Goal: Transaction & Acquisition: Book appointment/travel/reservation

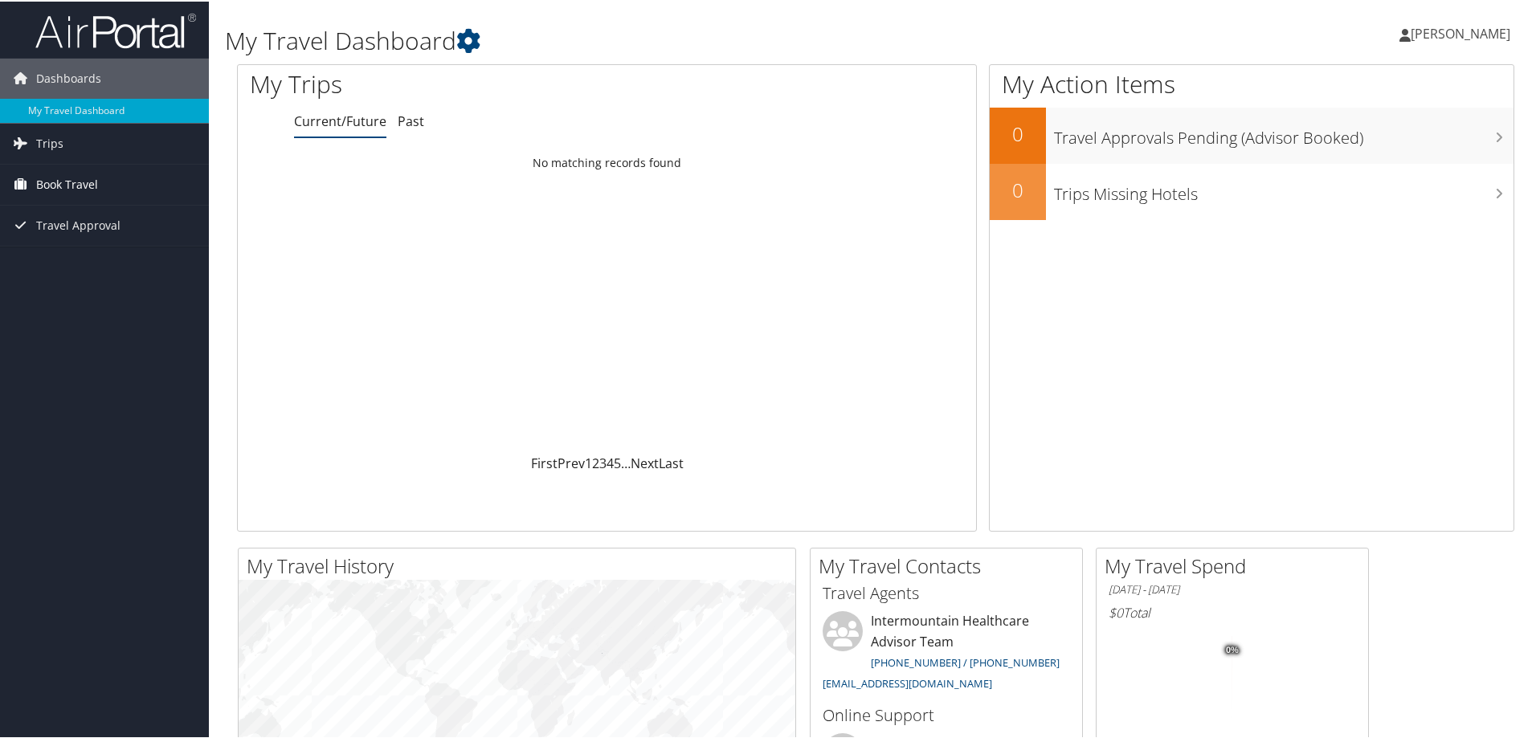
click at [71, 176] on span "Book Travel" at bounding box center [67, 183] width 62 height 40
click at [63, 260] on link "Book/Manage Online Trips" at bounding box center [104, 263] width 209 height 24
click at [58, 141] on span "Trips" at bounding box center [49, 142] width 27 height 40
click at [96, 176] on link "Current/Future Trips" at bounding box center [104, 174] width 209 height 24
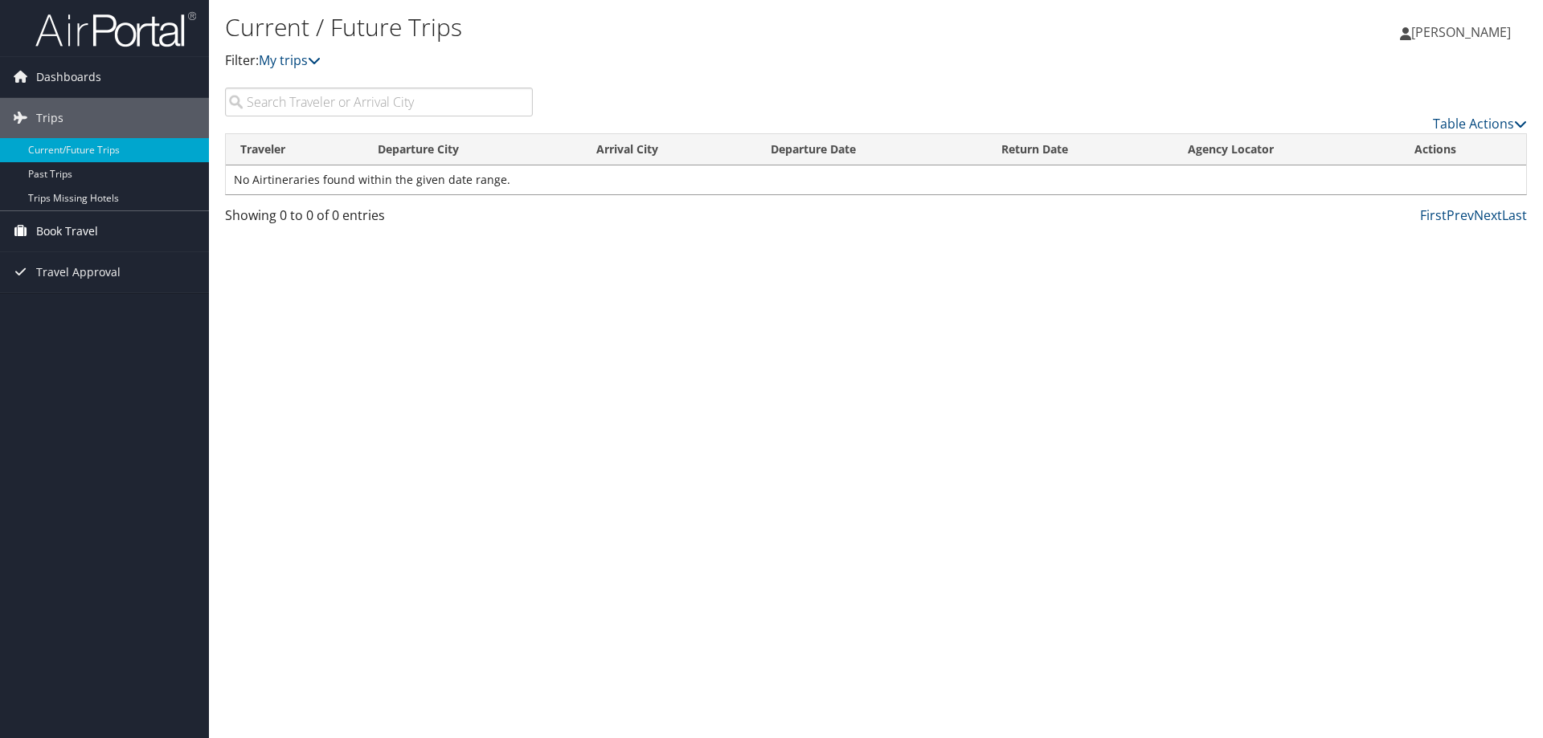
click at [57, 225] on span "Book Travel" at bounding box center [67, 231] width 62 height 40
click at [124, 309] on link "Book/Manage Online Trips" at bounding box center [104, 312] width 209 height 24
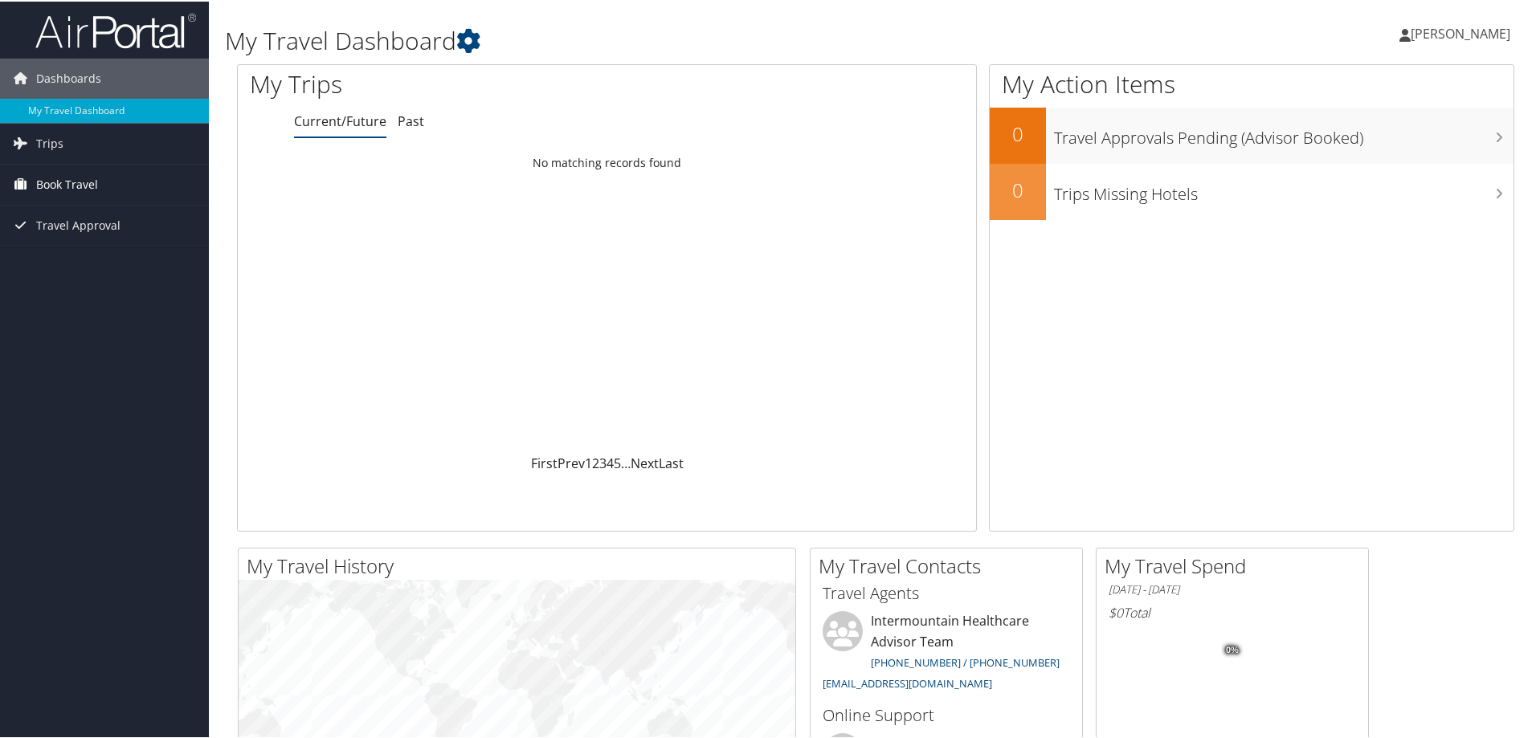
click at [71, 187] on span "Book Travel" at bounding box center [67, 183] width 62 height 40
click at [112, 268] on link "Book/Manage Online Trips" at bounding box center [104, 263] width 209 height 24
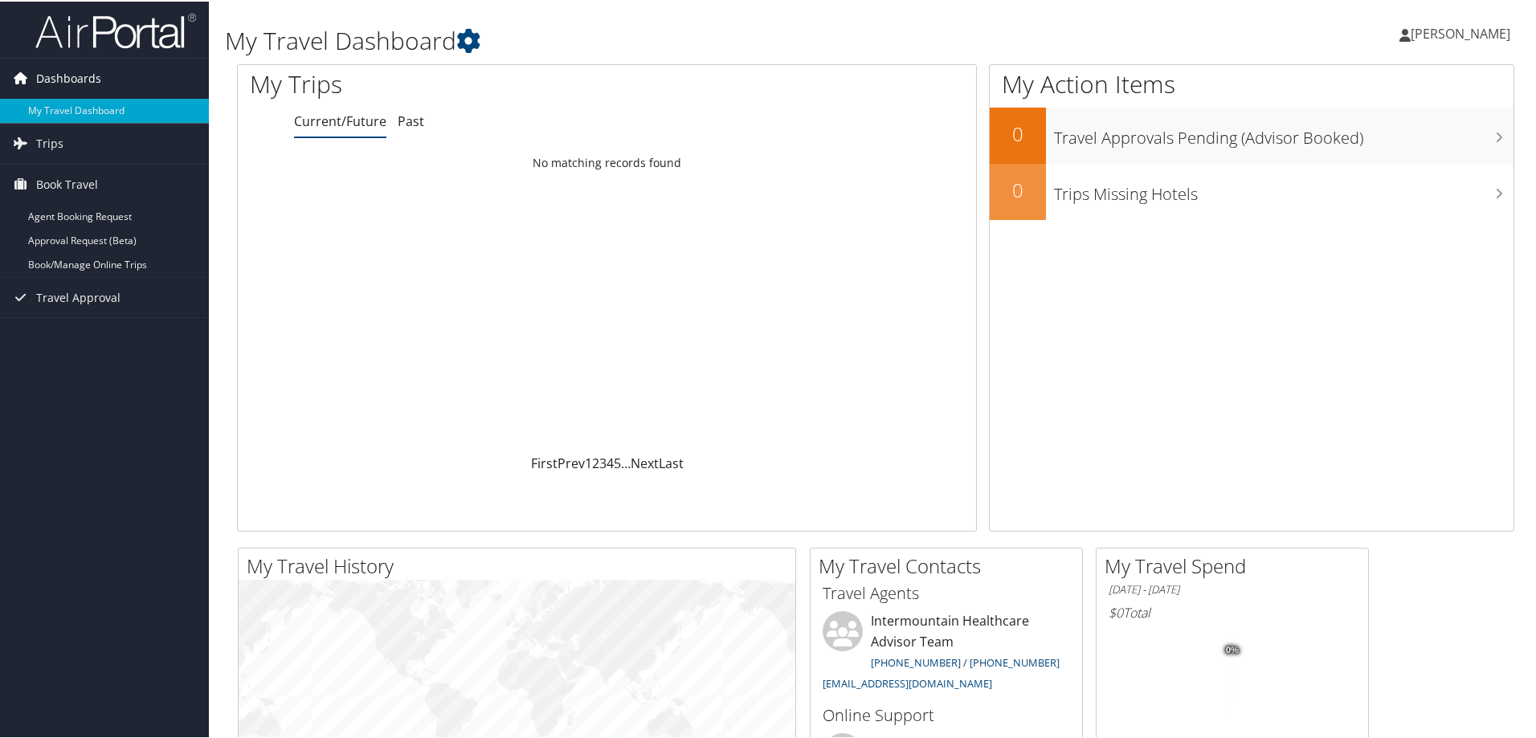
click at [60, 78] on span "Dashboards" at bounding box center [68, 77] width 65 height 40
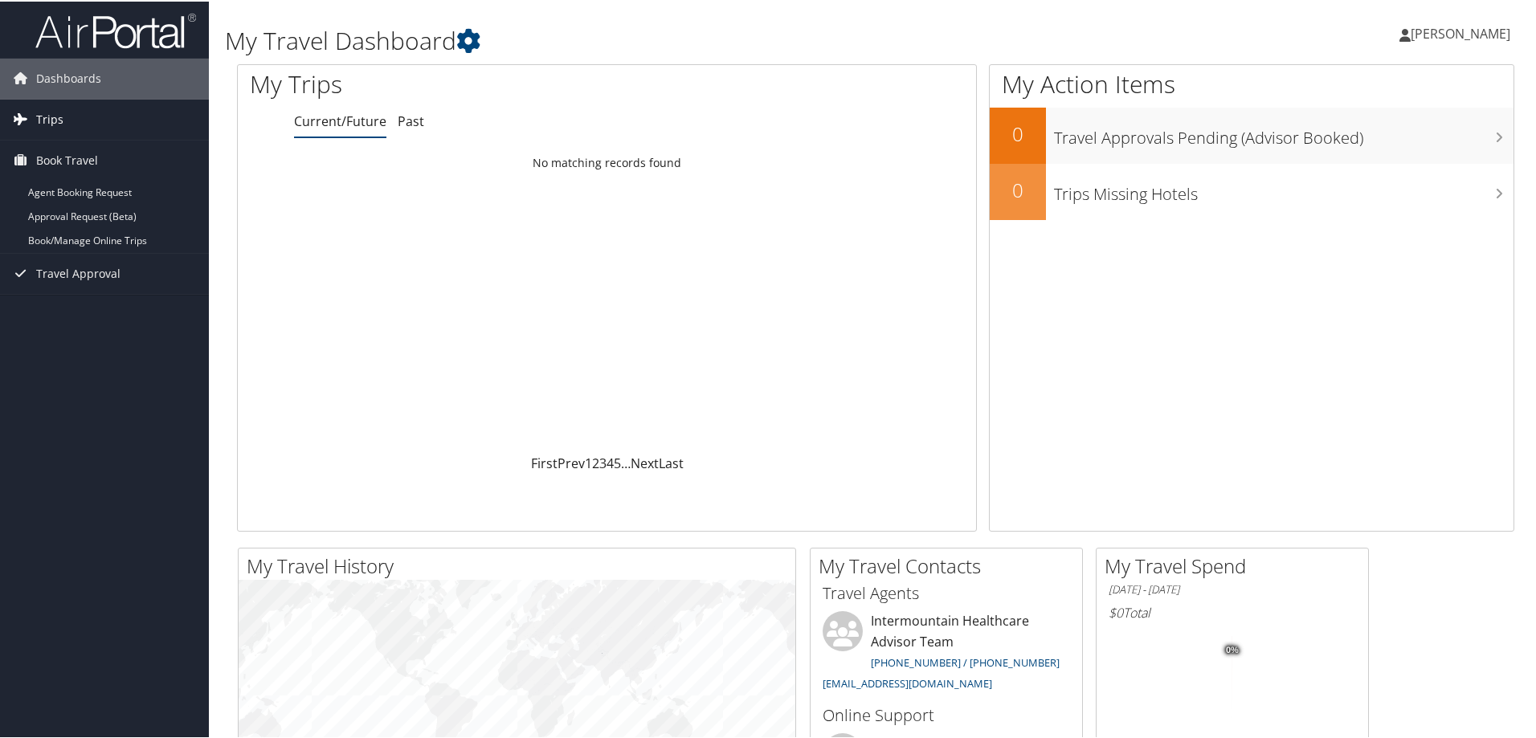
click at [46, 125] on span "Trips" at bounding box center [49, 118] width 27 height 40
click at [129, 340] on link "Travel Approval" at bounding box center [104, 345] width 209 height 40
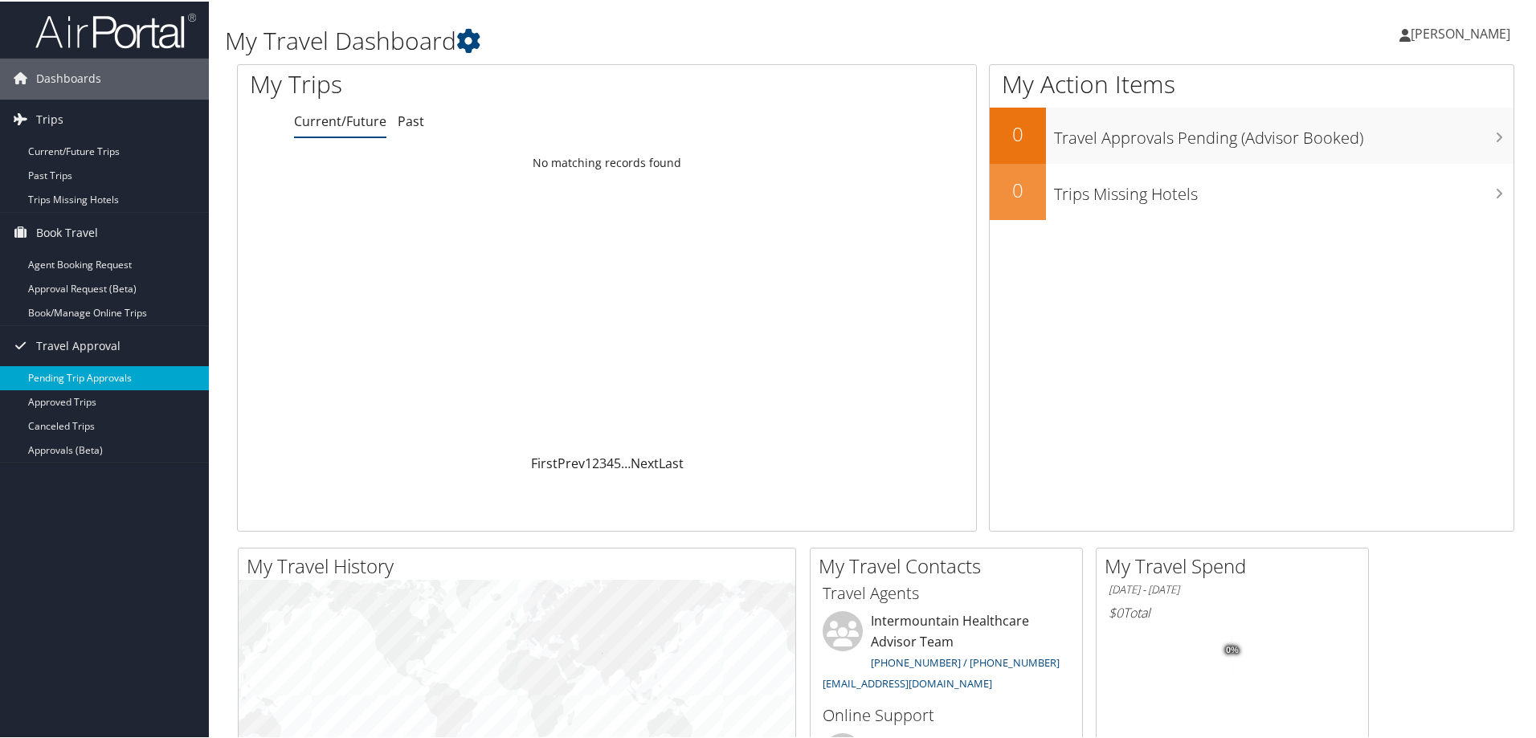
click at [117, 366] on link "Pending Trip Approvals" at bounding box center [104, 377] width 209 height 24
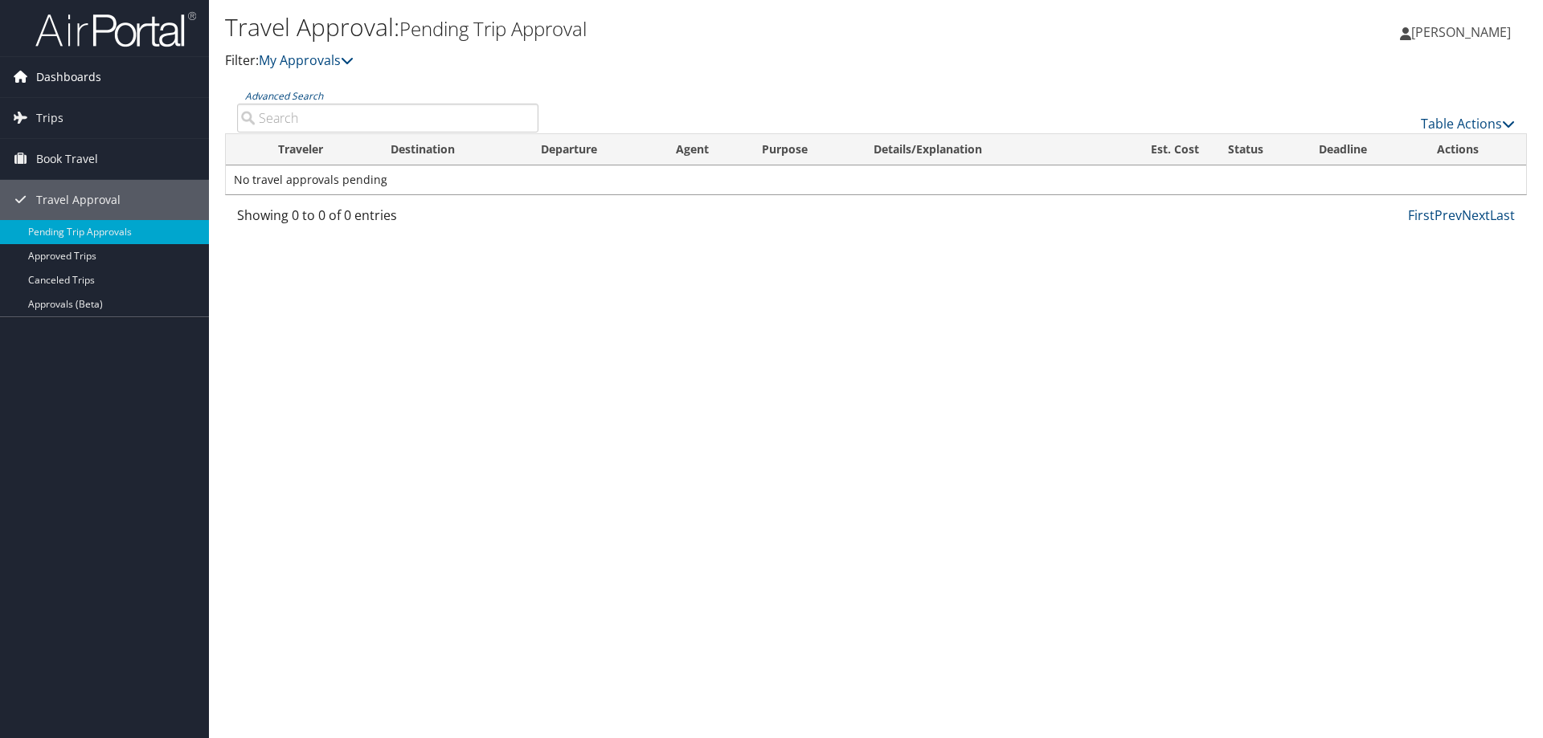
click at [67, 77] on span "Dashboards" at bounding box center [68, 77] width 65 height 40
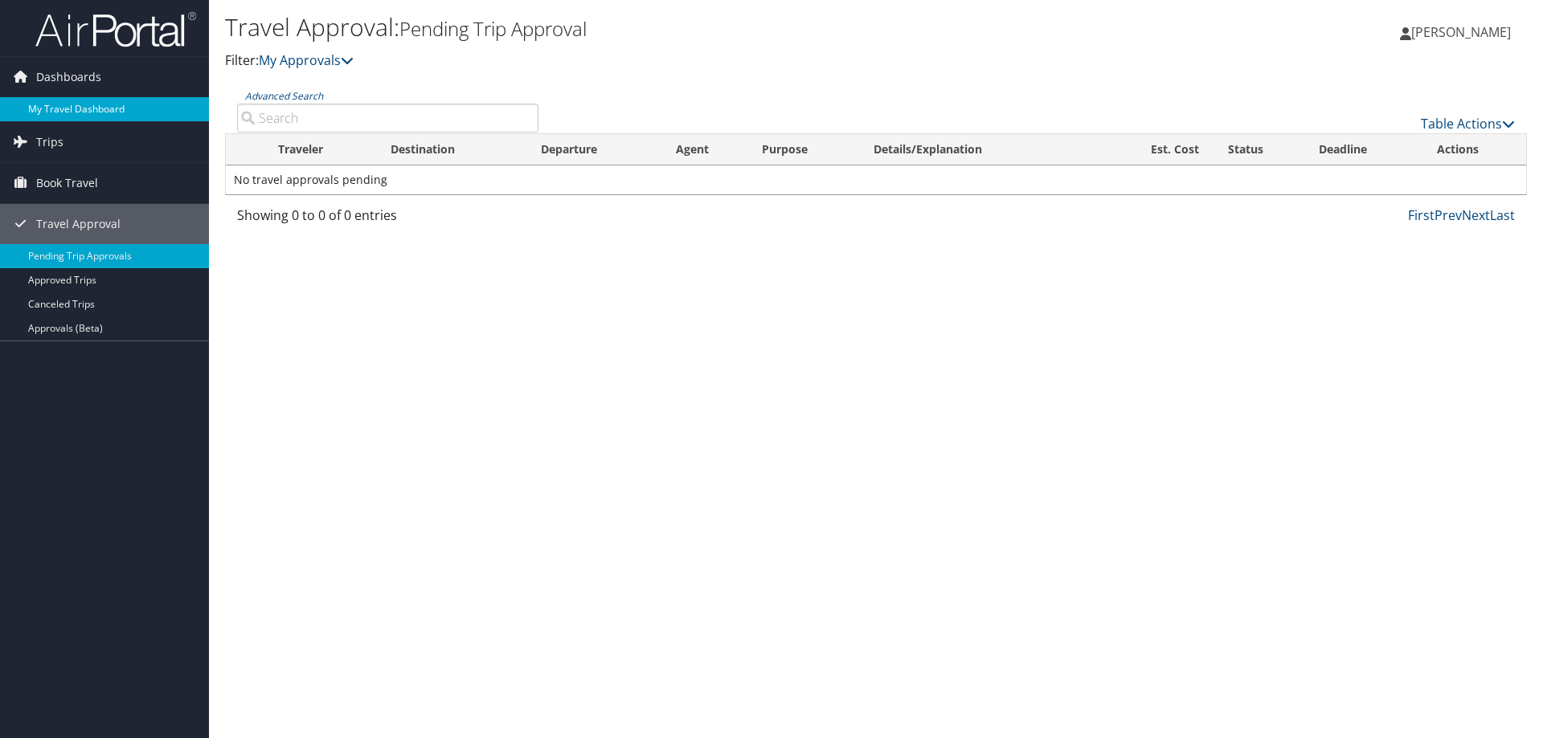
click at [80, 109] on link "My Travel Dashboard" at bounding box center [104, 109] width 209 height 24
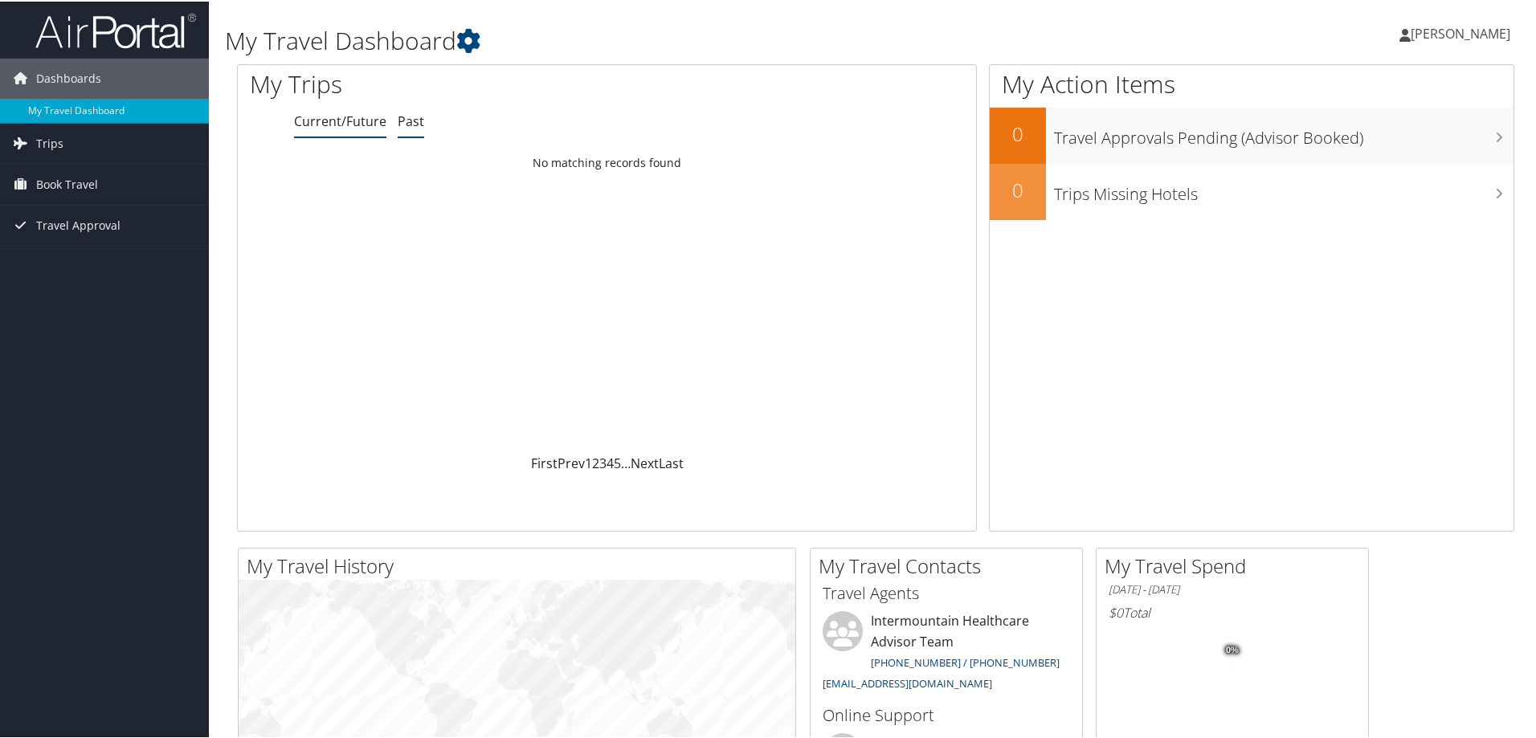
click at [403, 124] on link "Past" at bounding box center [411, 120] width 27 height 18
click at [50, 143] on span "Trips" at bounding box center [49, 142] width 27 height 40
click at [43, 251] on span "Book Travel" at bounding box center [67, 255] width 62 height 40
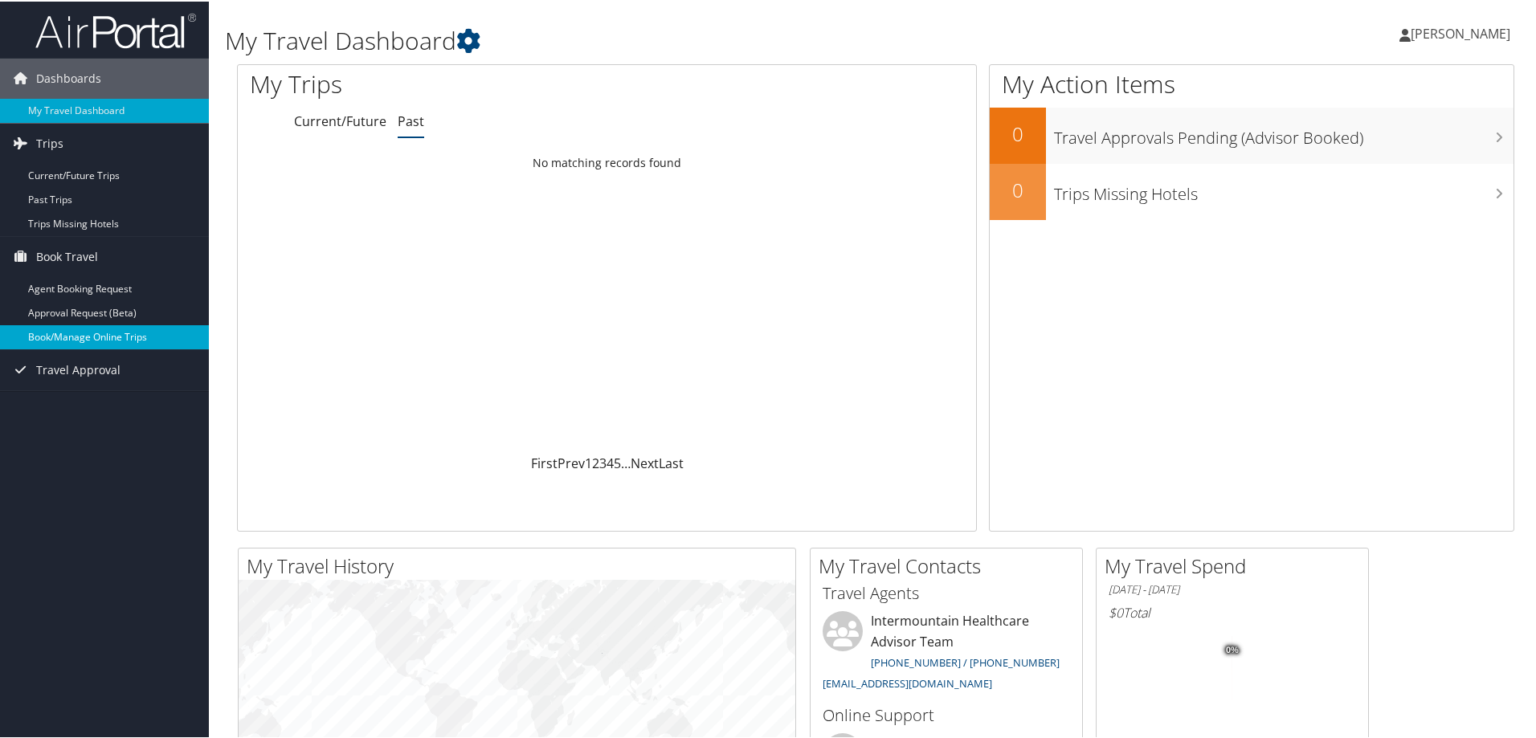
click at [67, 342] on link "Book/Manage Online Trips" at bounding box center [104, 336] width 209 height 24
